Goal: Information Seeking & Learning: Learn about a topic

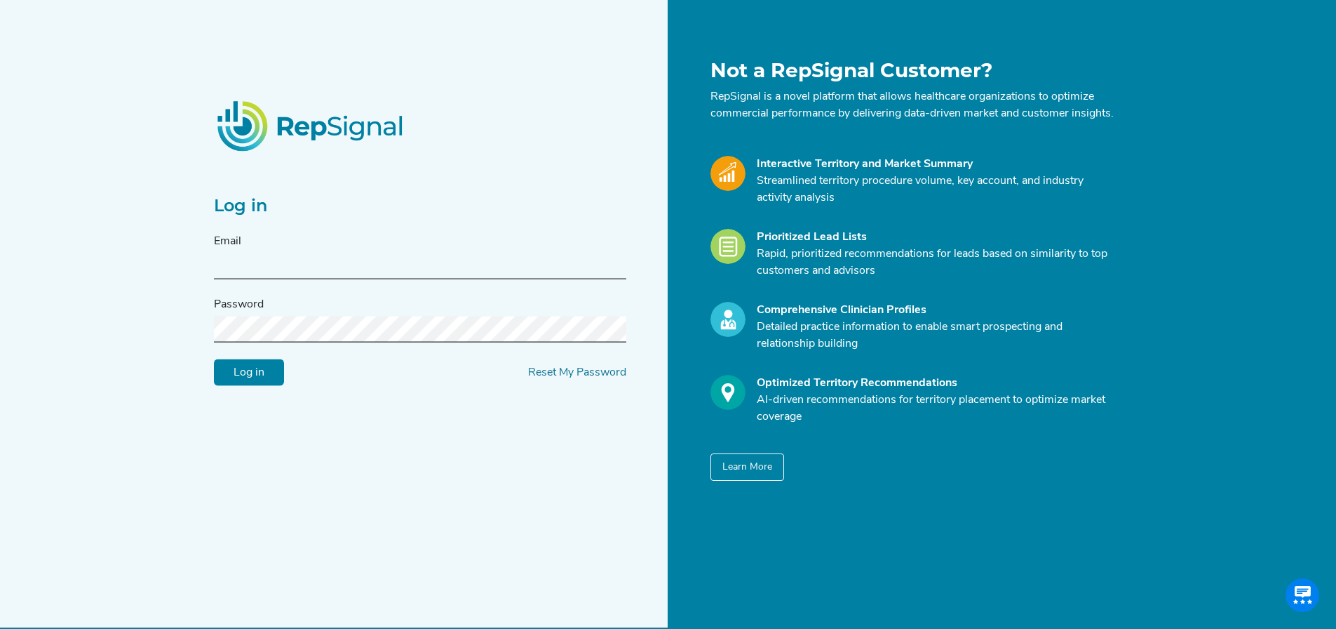
type input "[EMAIL_ADDRESS][DOMAIN_NAME]"
click at [264, 380] on input "Log in" at bounding box center [249, 372] width 70 height 27
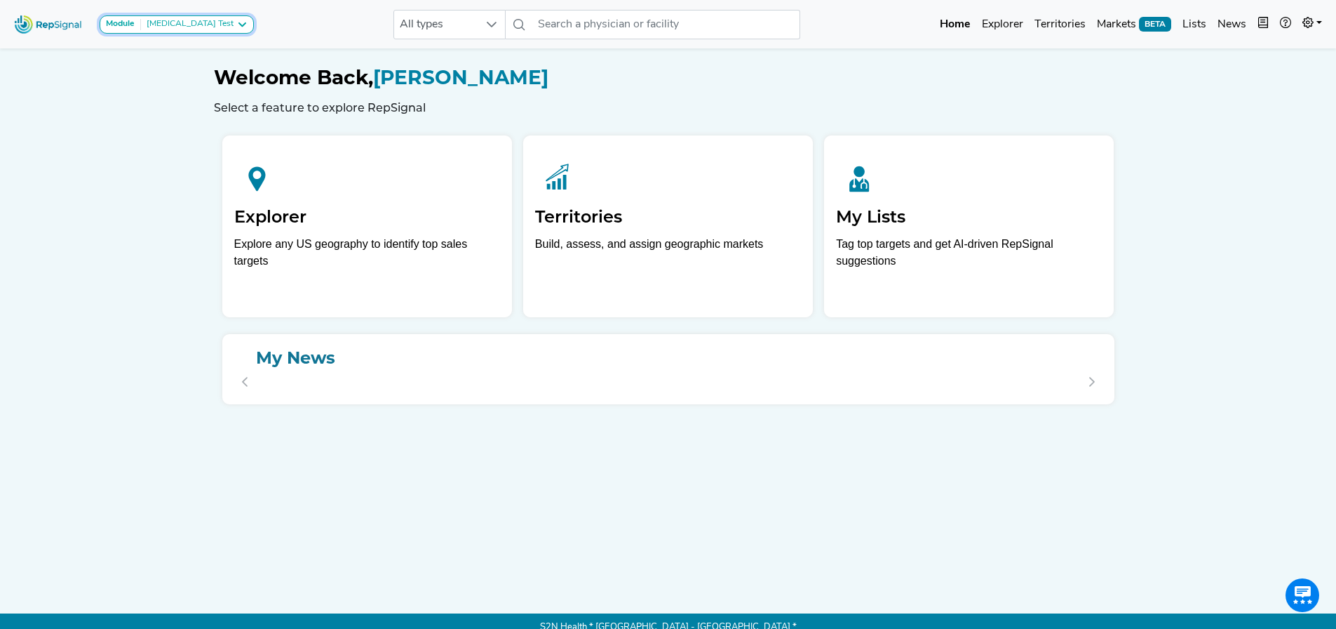
click at [149, 25] on div "[MEDICAL_DATA] Test" at bounding box center [187, 24] width 93 height 11
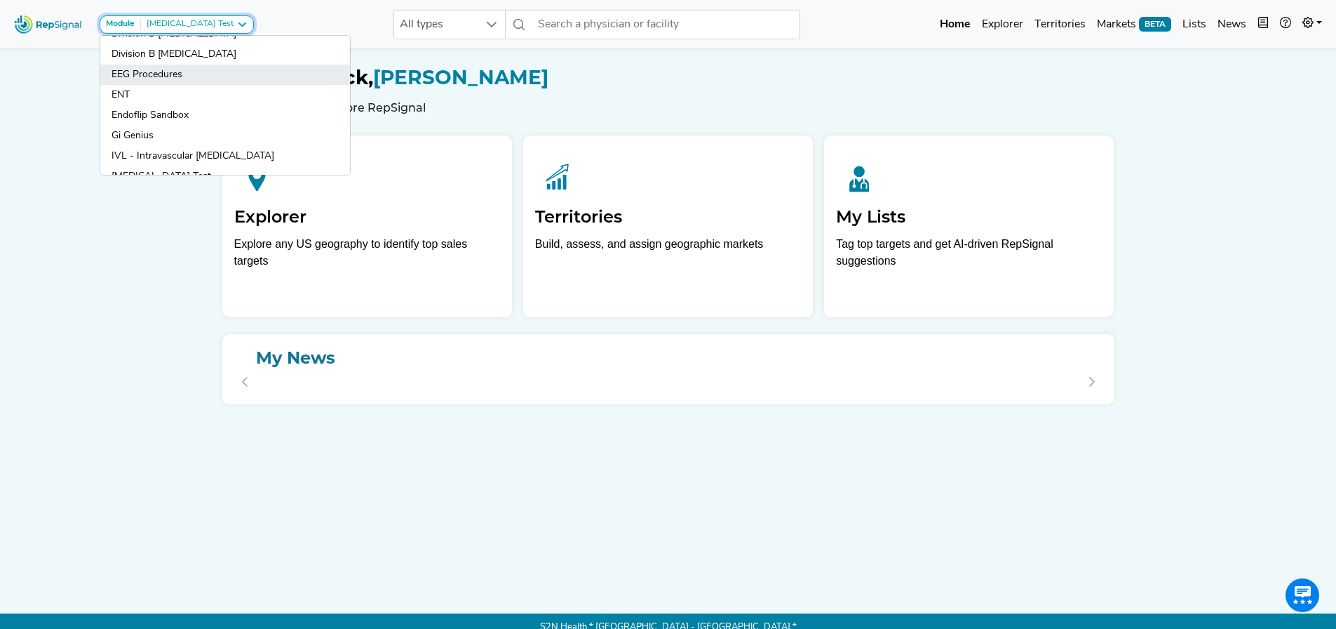
scroll to position [210, 0]
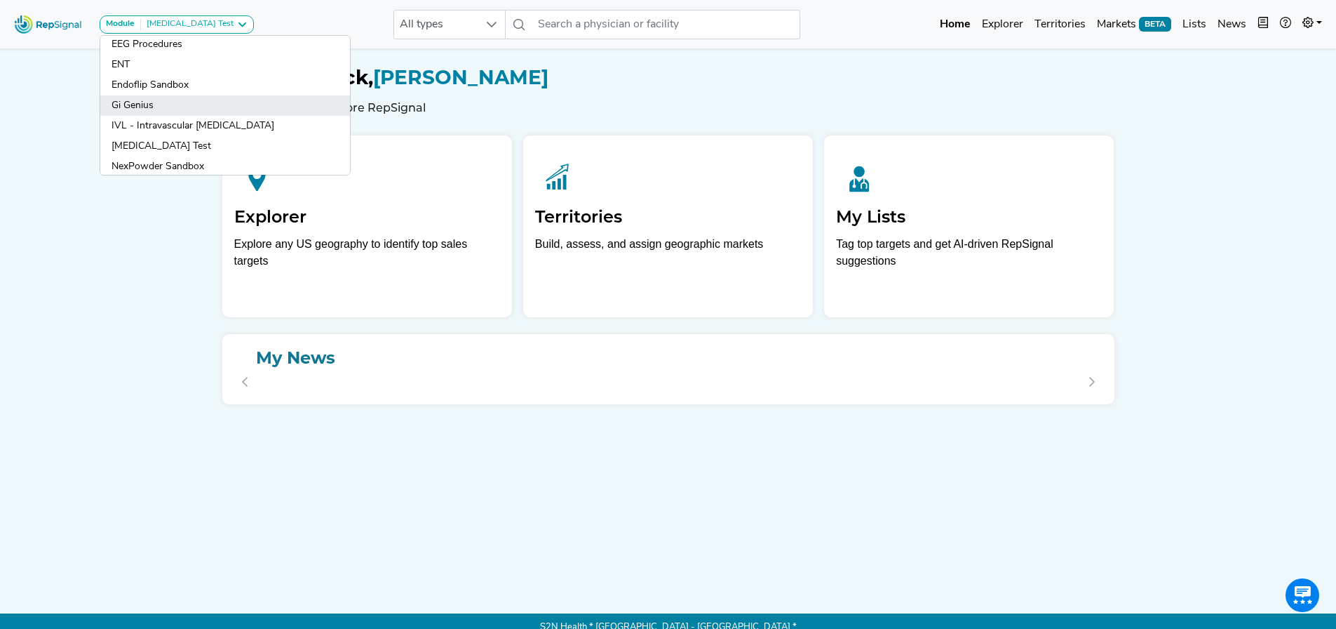
click at [136, 107] on link "Gi Genius" at bounding box center [225, 105] width 250 height 20
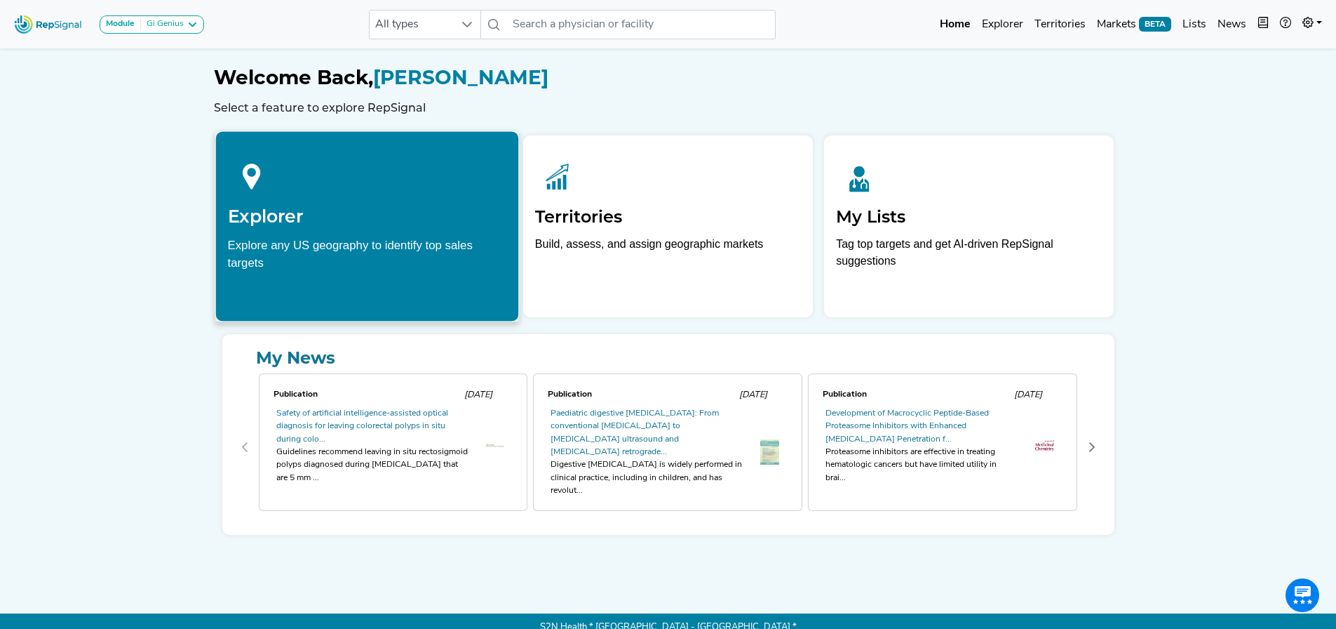
click at [405, 214] on h2 "Explorer" at bounding box center [366, 216] width 279 height 21
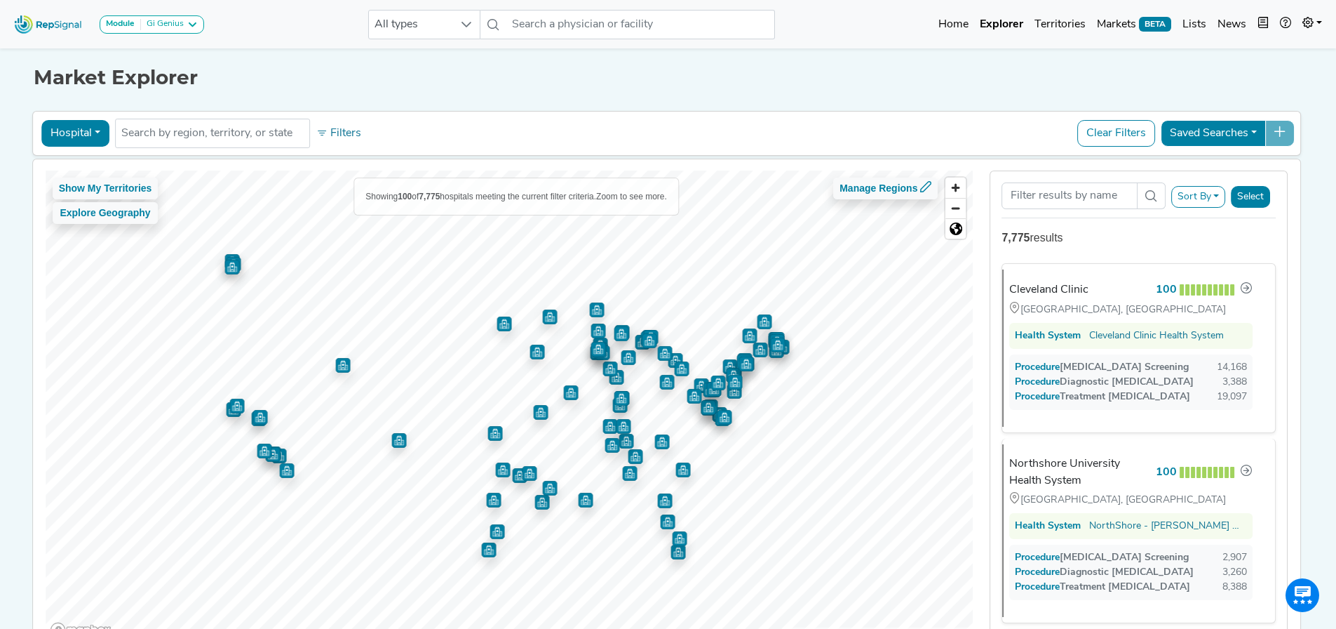
click at [81, 130] on button "Hospital" at bounding box center [75, 133] width 68 height 27
click at [76, 168] on link "Physician" at bounding box center [97, 165] width 111 height 22
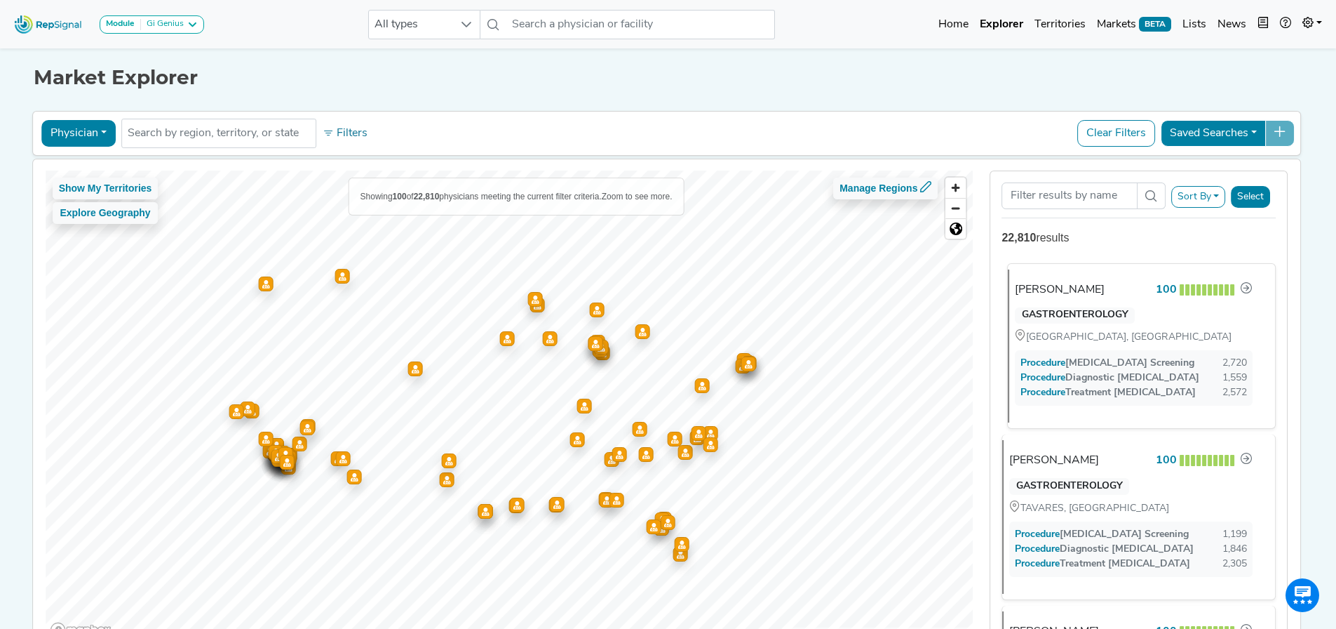
click at [1081, 286] on div "[PERSON_NAME]" at bounding box center [1060, 289] width 90 height 17
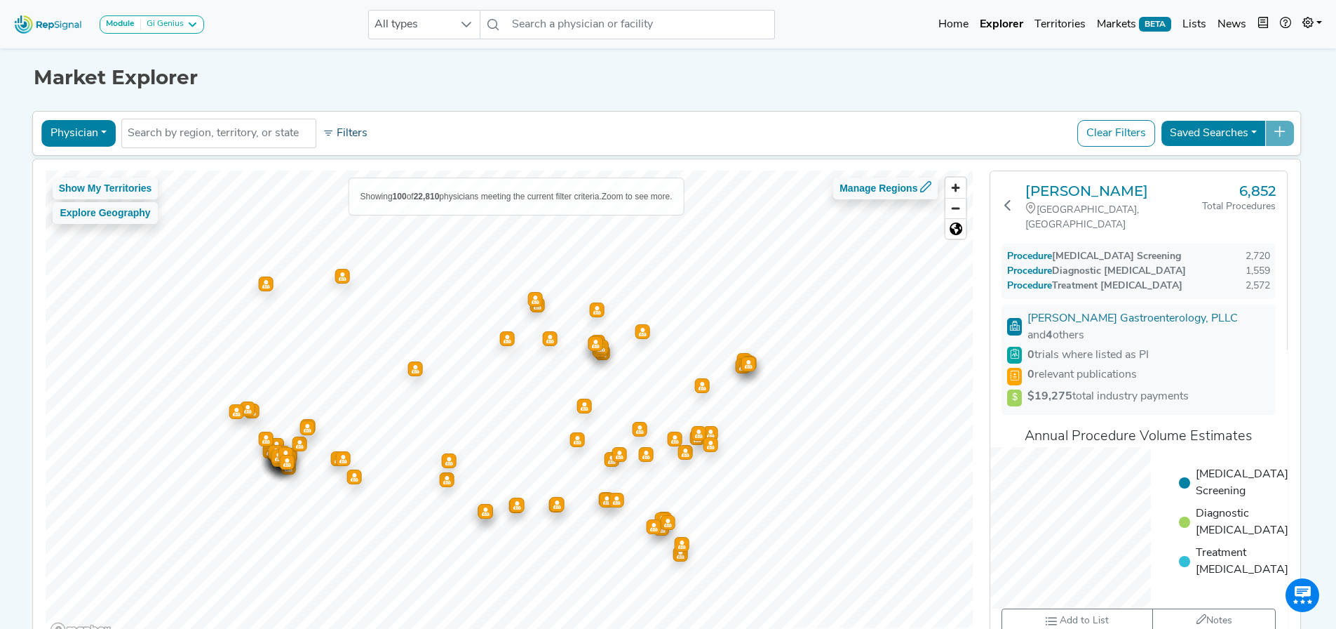
click at [351, 124] on button "Filters" at bounding box center [345, 133] width 52 height 24
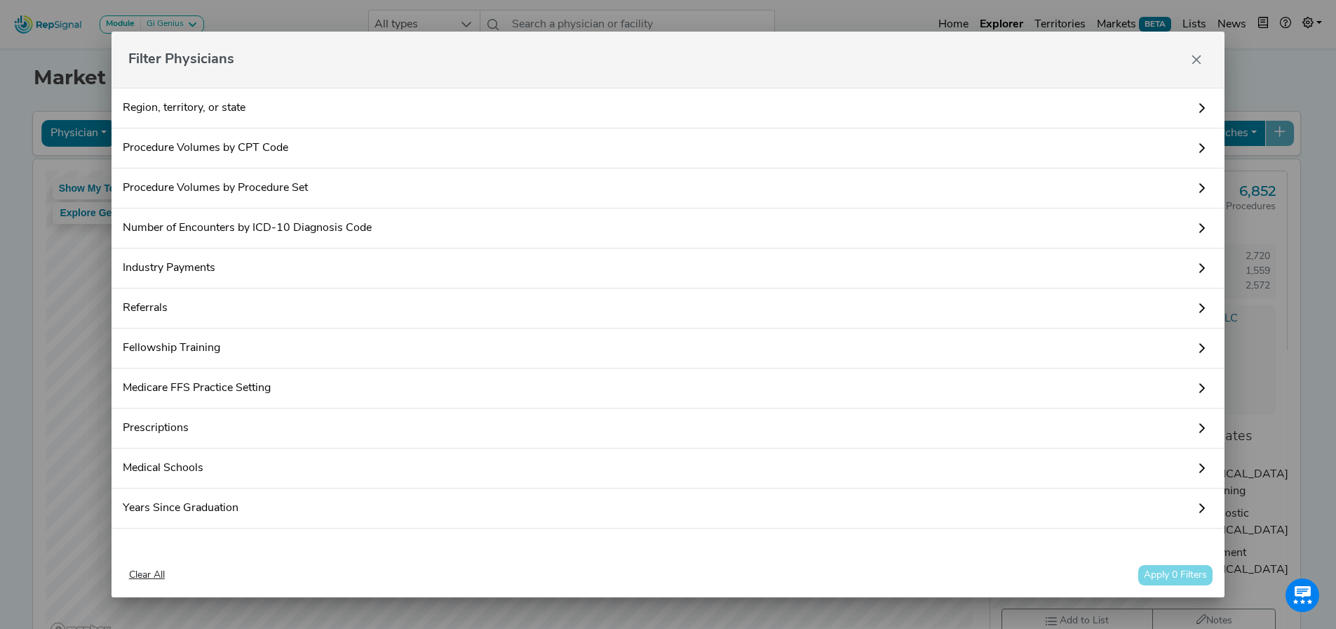
click at [232, 187] on link "Procedure Volumes by Procedure Set" at bounding box center [669, 188] width 1114 height 40
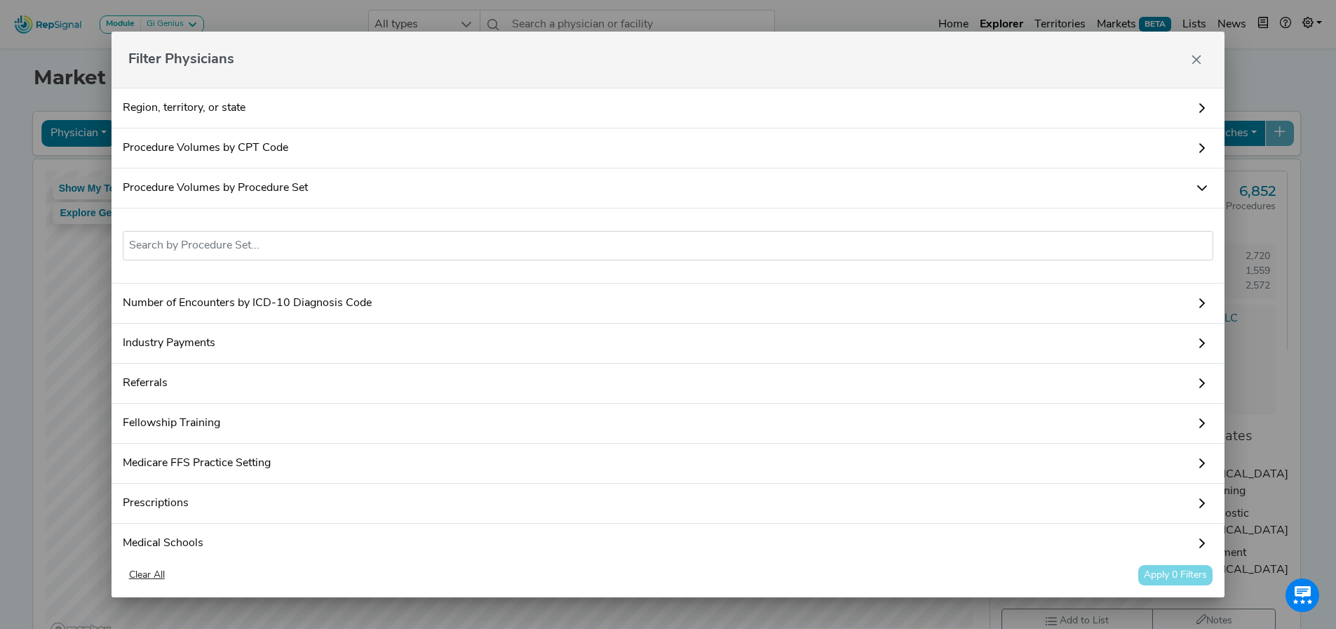
click at [169, 260] on div "No results found" at bounding box center [669, 245] width 1114 height 75
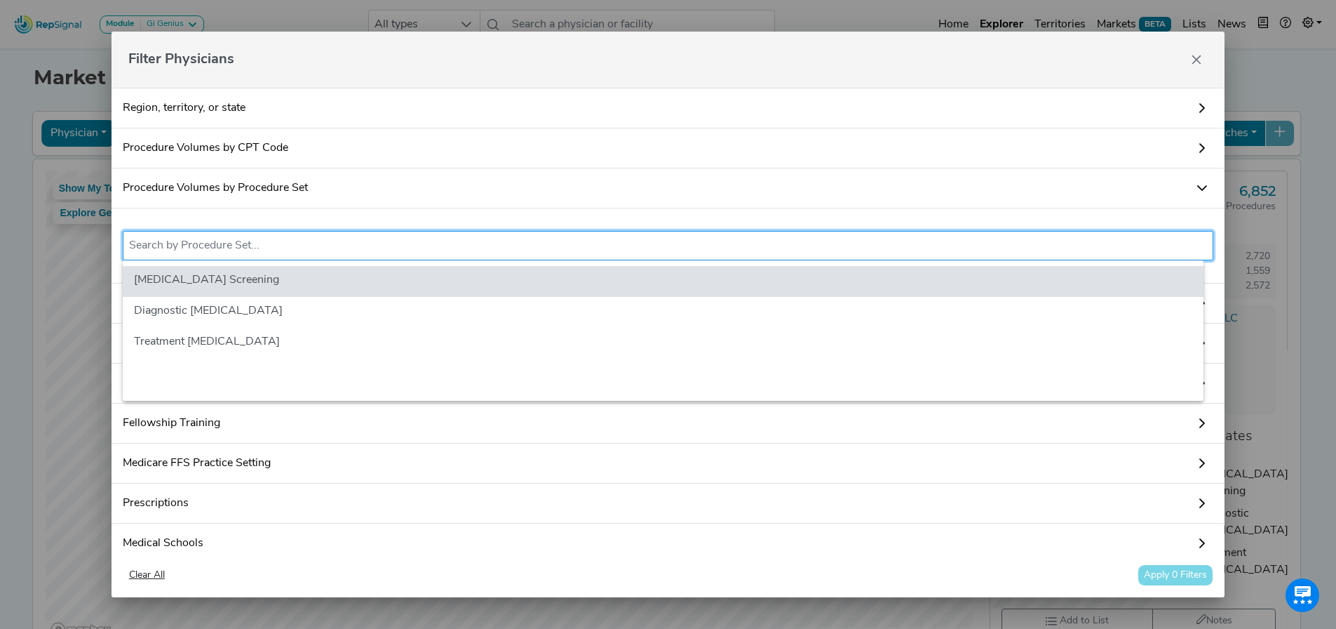
click at [179, 252] on input "text" at bounding box center [668, 245] width 1079 height 17
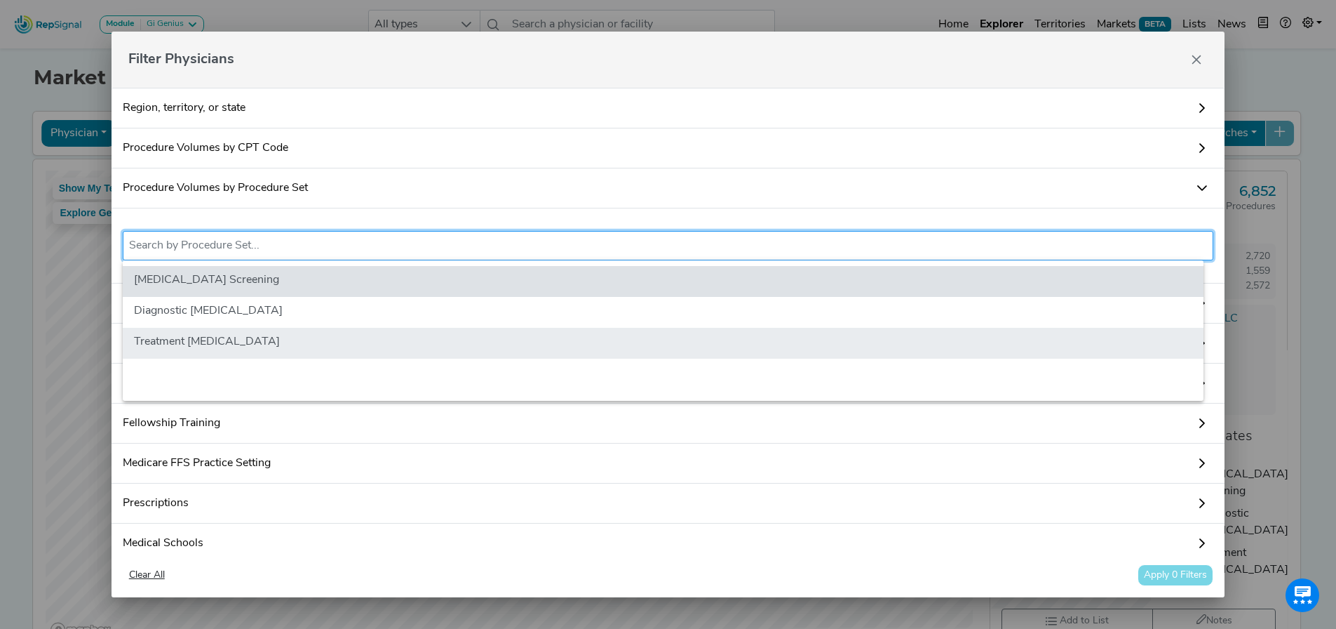
click at [230, 337] on li "Treatment [MEDICAL_DATA]" at bounding box center [663, 343] width 1081 height 31
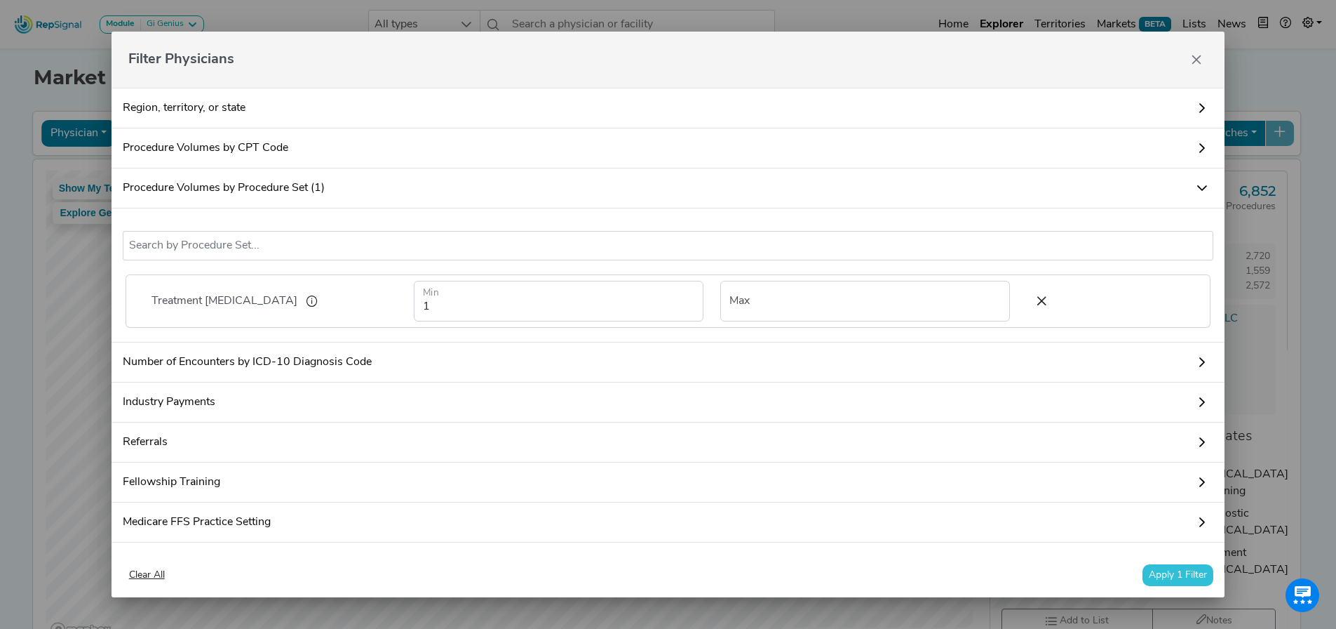
click at [1173, 570] on button "Apply 1 Filter" at bounding box center [1178, 575] width 71 height 22
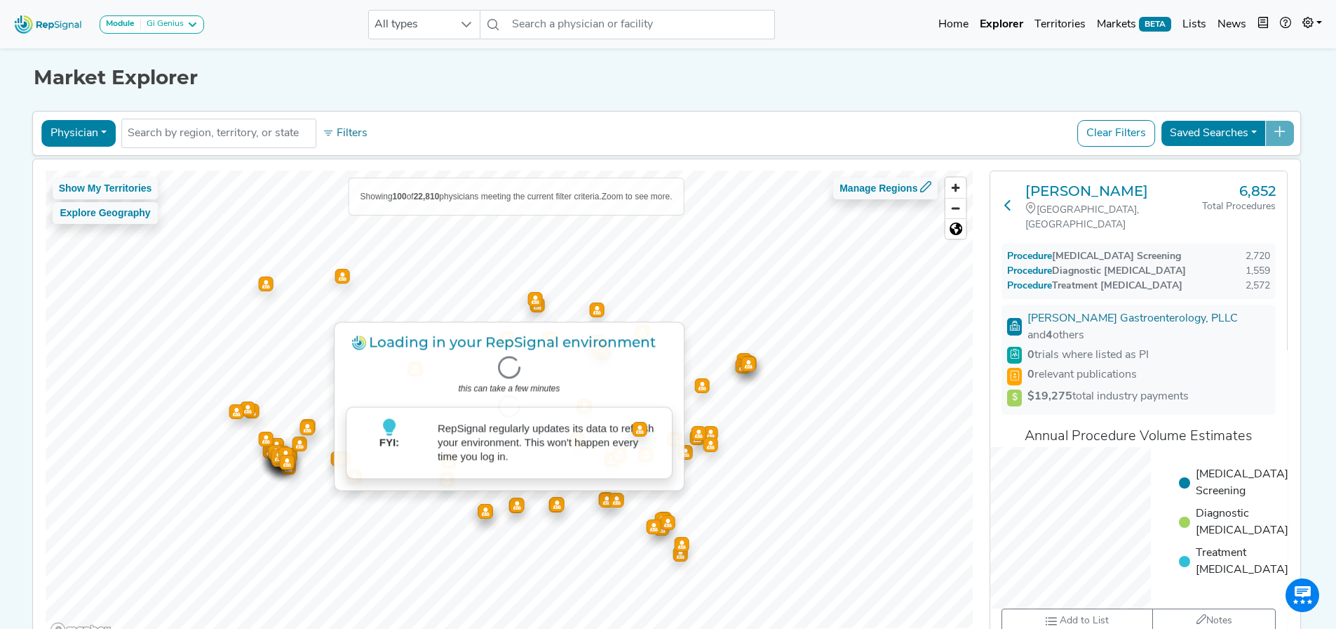
click at [1005, 199] on icon at bounding box center [1008, 204] width 11 height 11
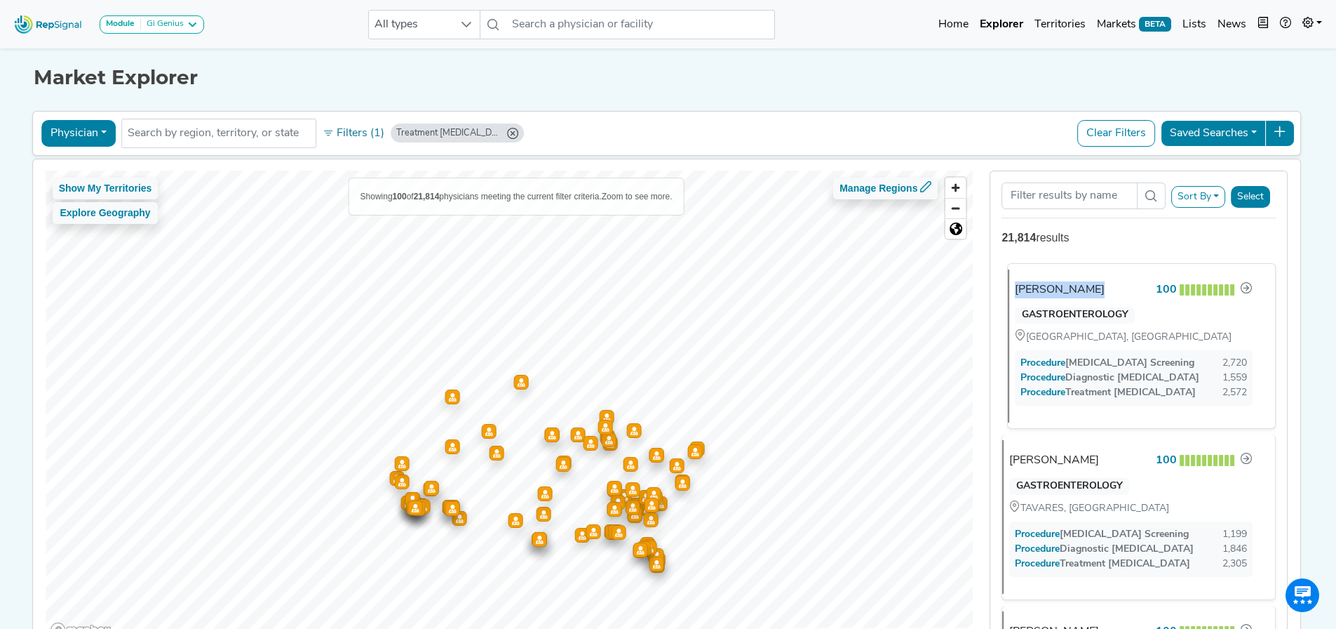
drag, startPoint x: 1105, startPoint y: 290, endPoint x: 1019, endPoint y: 293, distance: 86.3
click at [1019, 293] on div "[PERSON_NAME] 100" at bounding box center [1134, 290] width 238 height 18
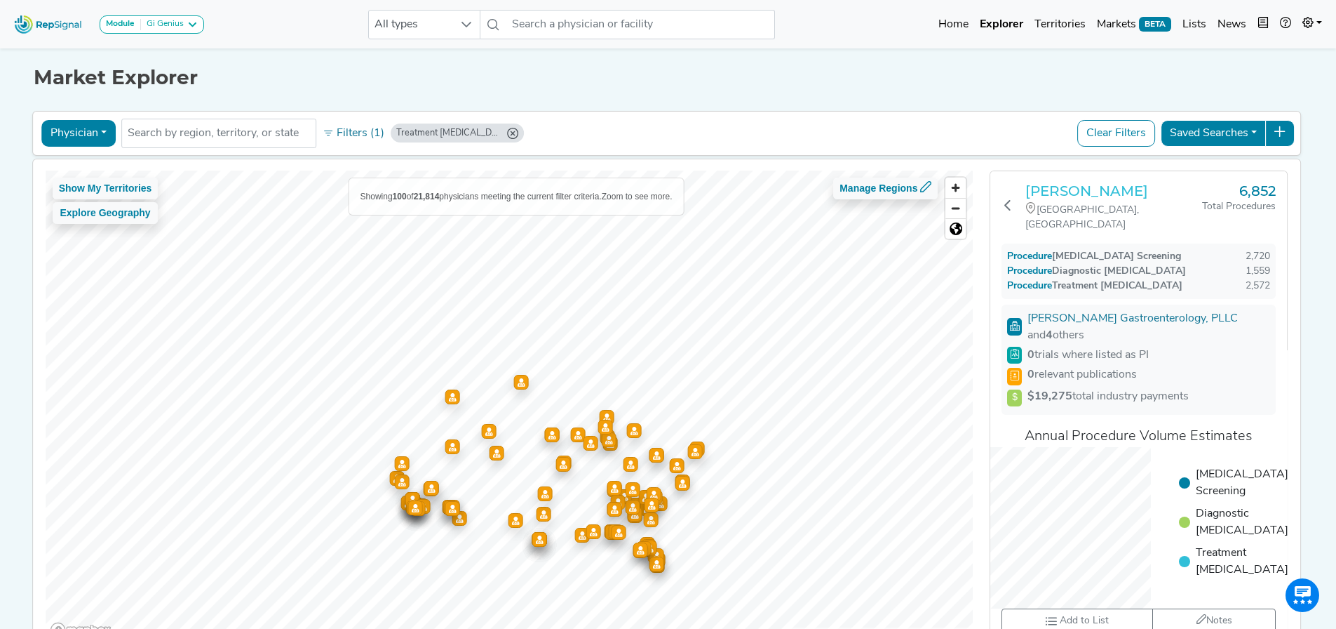
click at [1100, 189] on h3 "[PERSON_NAME]" at bounding box center [1114, 190] width 177 height 17
click at [187, 22] on icon at bounding box center [192, 24] width 11 height 11
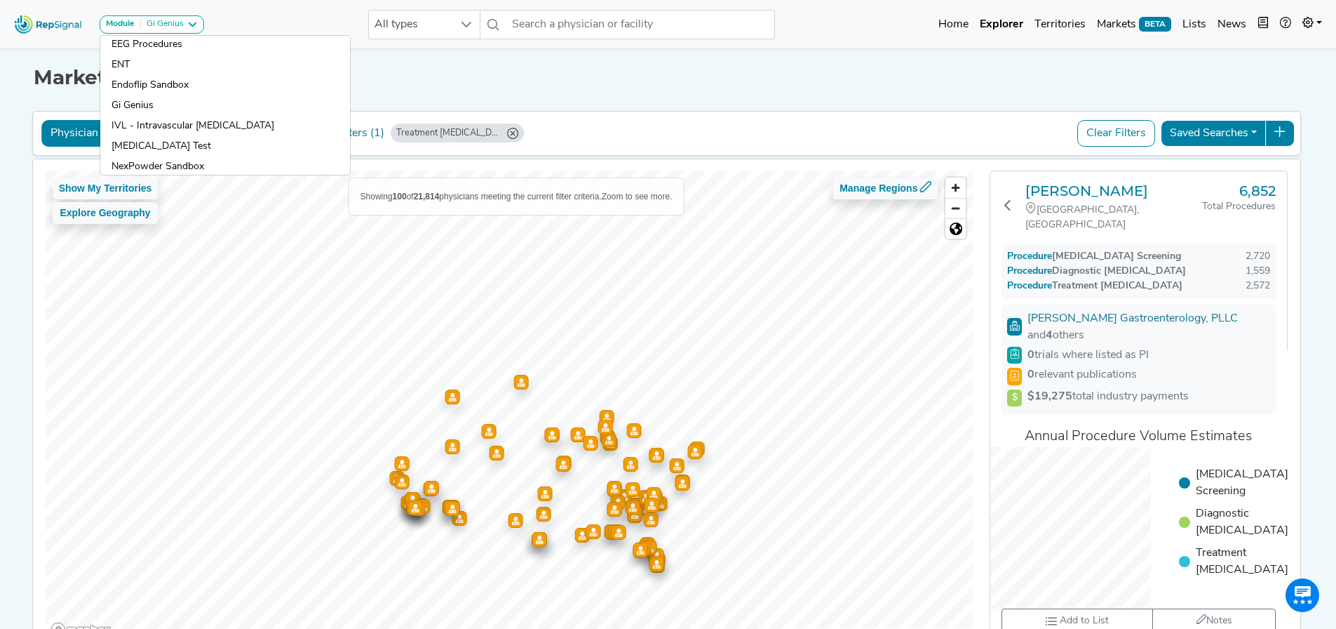
click at [539, 79] on h1 "Market Explorer" at bounding box center [669, 78] width 1270 height 24
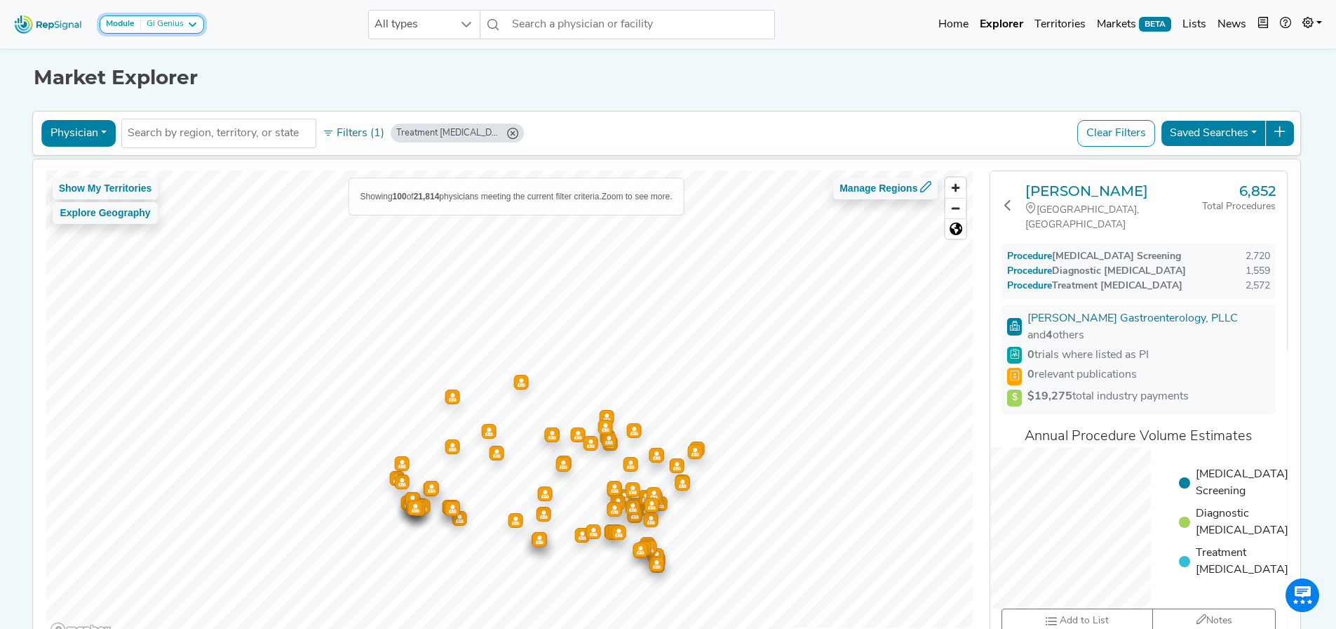
click at [161, 20] on div "Gi Genius" at bounding box center [162, 24] width 43 height 11
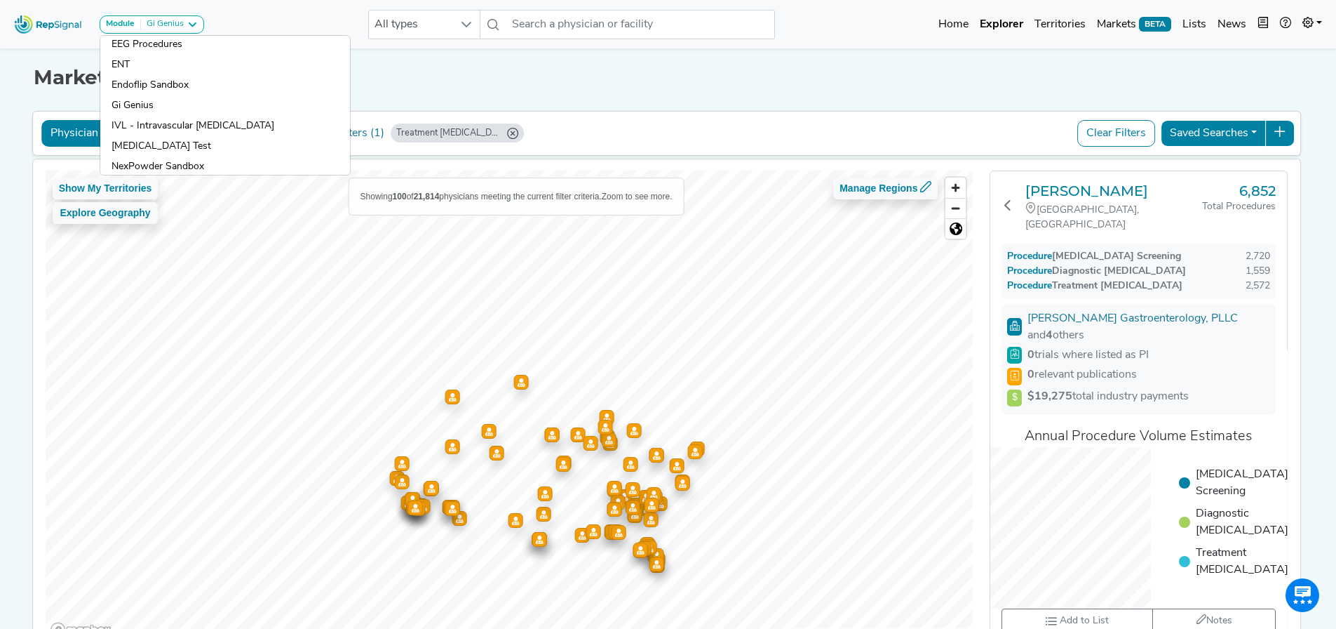
click at [455, 82] on h1 "Market Explorer" at bounding box center [669, 78] width 1270 height 24
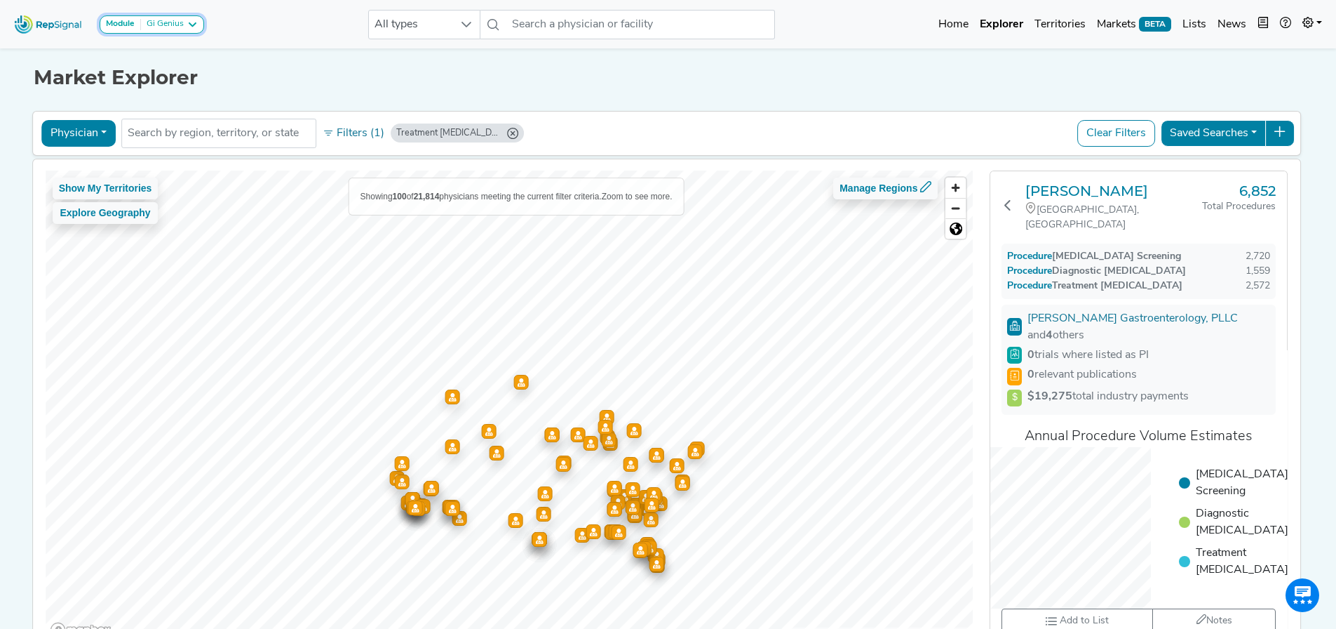
click at [174, 25] on div "Gi Genius" at bounding box center [162, 24] width 43 height 11
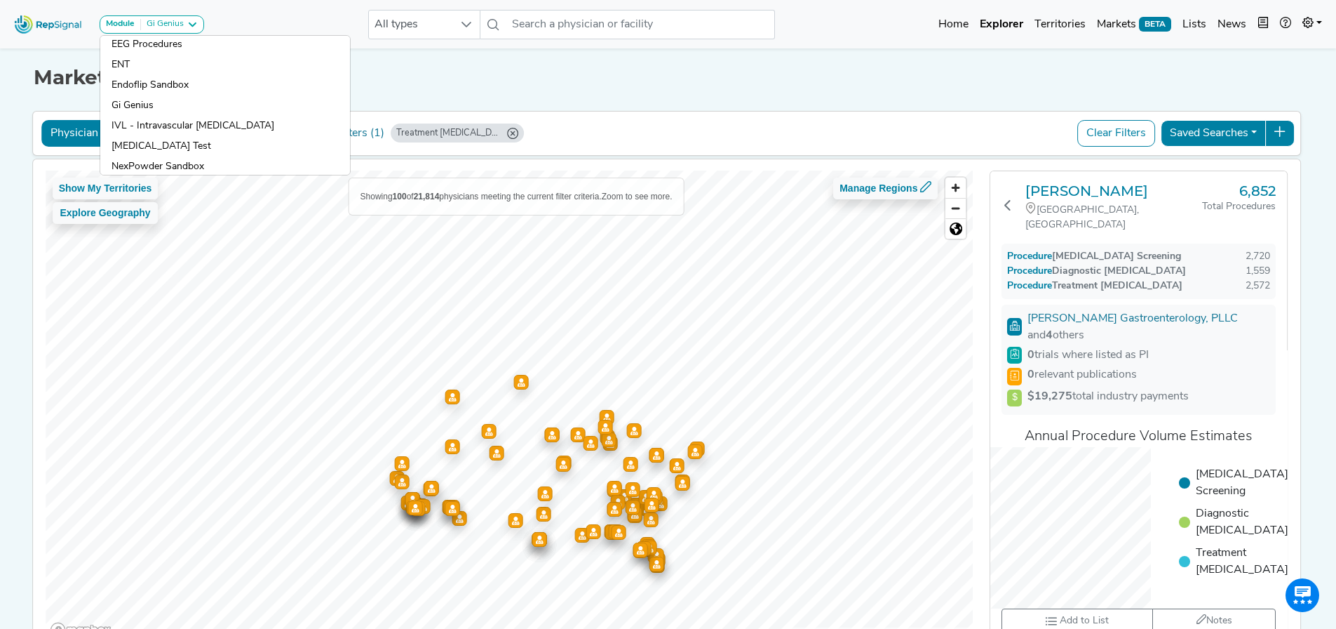
click at [423, 78] on h1 "Market Explorer" at bounding box center [669, 78] width 1270 height 24
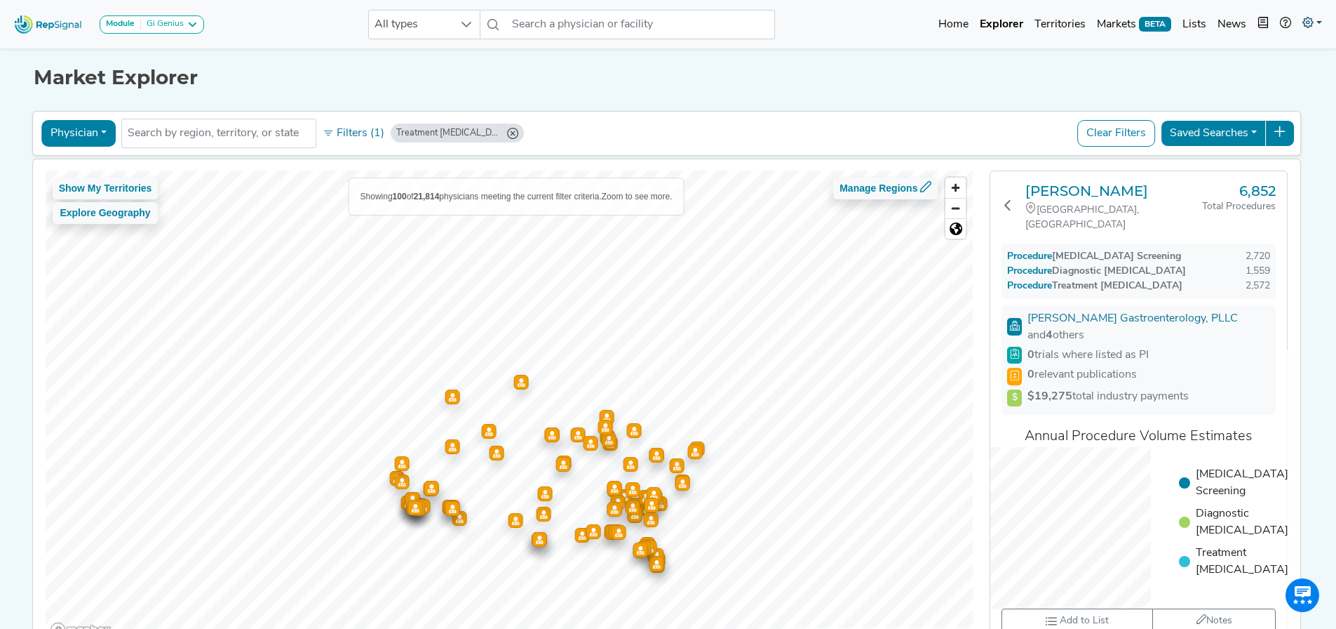
click at [1303, 25] on icon at bounding box center [1308, 22] width 11 height 11
click at [1245, 112] on link "Logout" at bounding box center [1271, 116] width 111 height 28
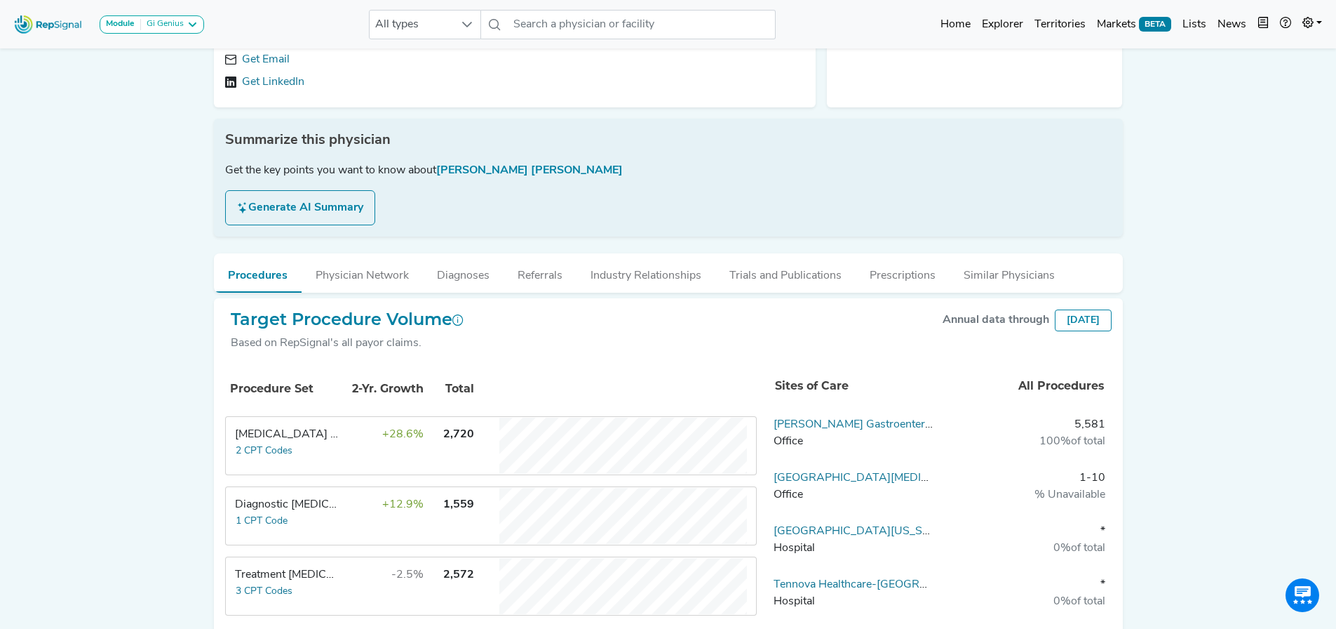
scroll to position [210, 0]
